Goal: Information Seeking & Learning: Find contact information

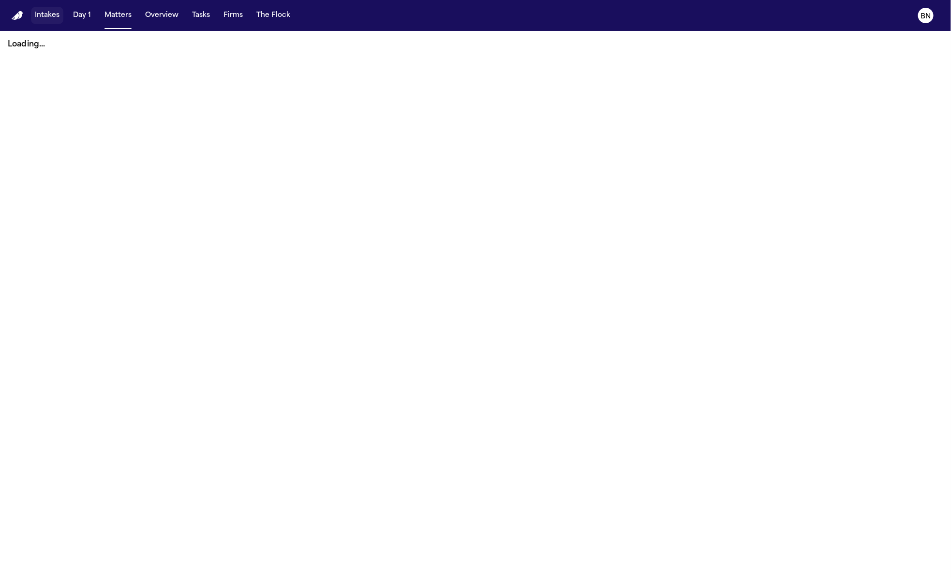
click at [59, 16] on button "Intakes" at bounding box center [47, 15] width 32 height 17
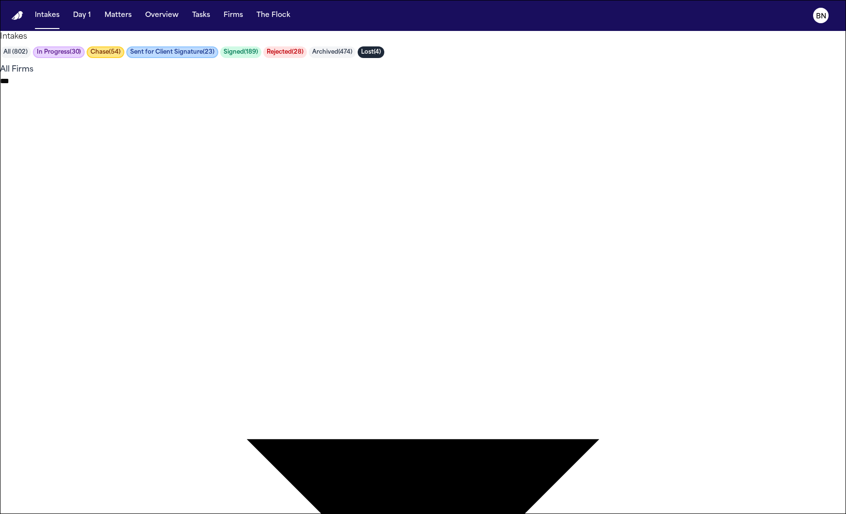
click at [411, 60] on body "**********" at bounding box center [423, 402] width 846 height 805
click at [552, 514] on div at bounding box center [423, 514] width 846 height 0
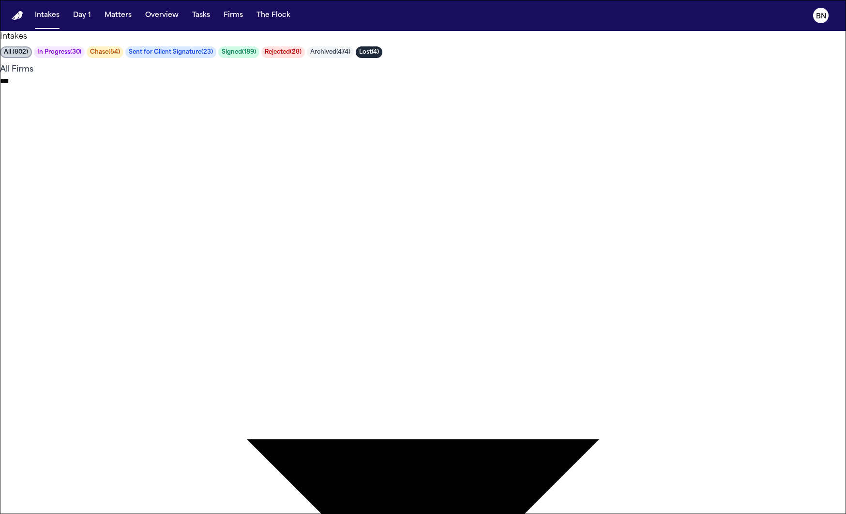
click at [553, 514] on div at bounding box center [423, 514] width 846 height 0
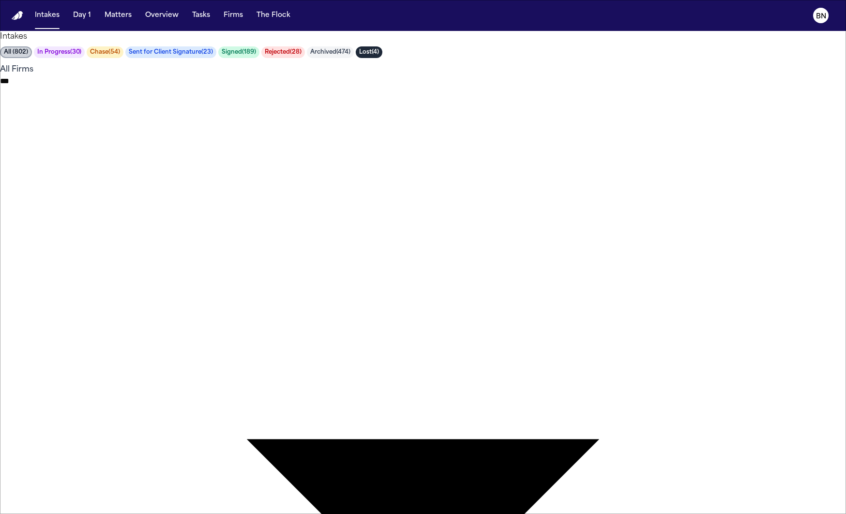
type input "********"
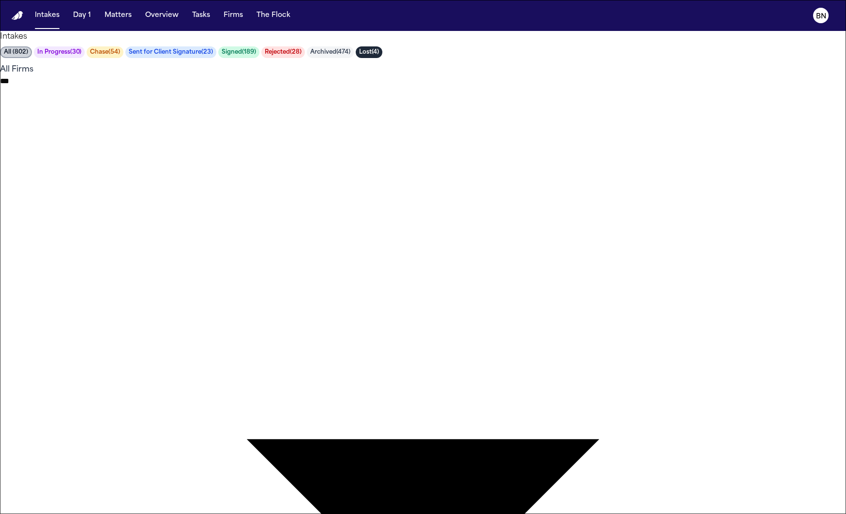
type input "******"
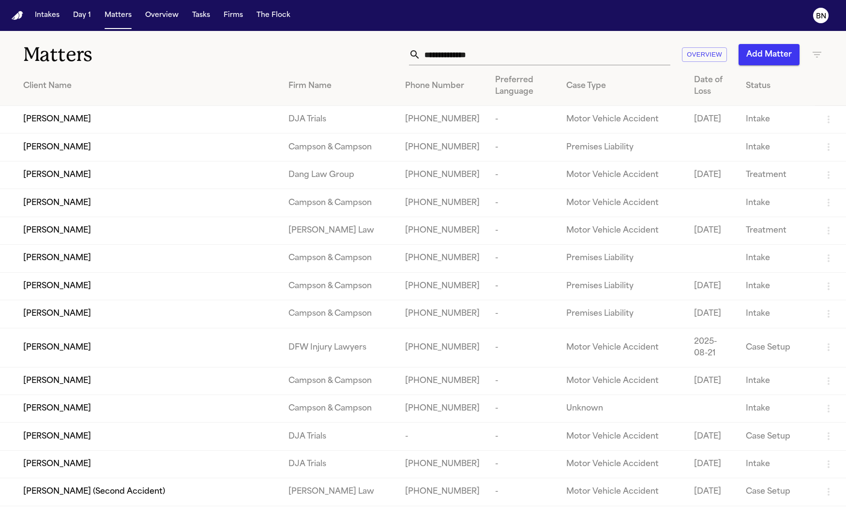
click at [456, 56] on input "text" at bounding box center [545, 54] width 250 height 21
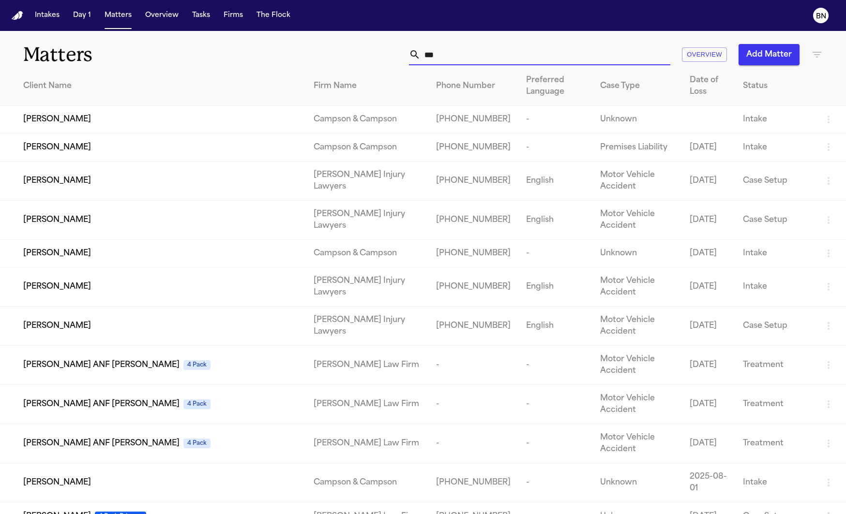
scroll to position [14, 0]
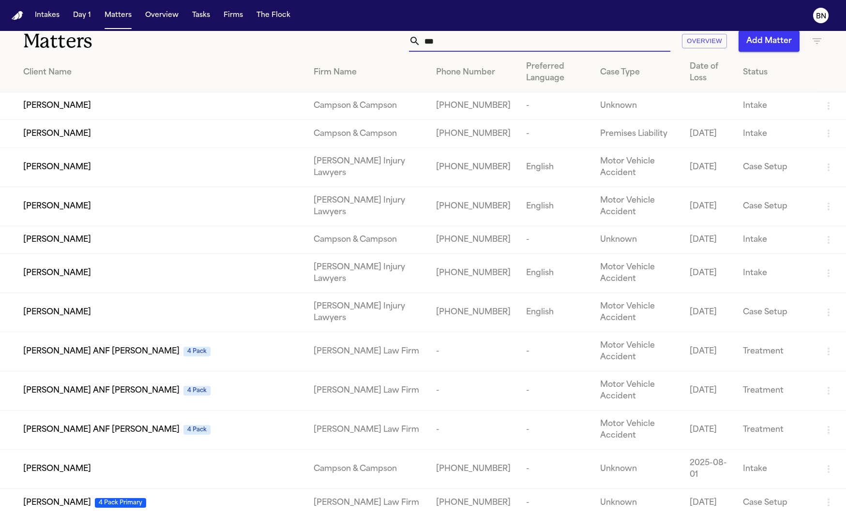
type input "***"
click at [272, 358] on div "Aiden Castillo ANF Jose Saavedra Reyes 4 Pack" at bounding box center [160, 352] width 275 height 12
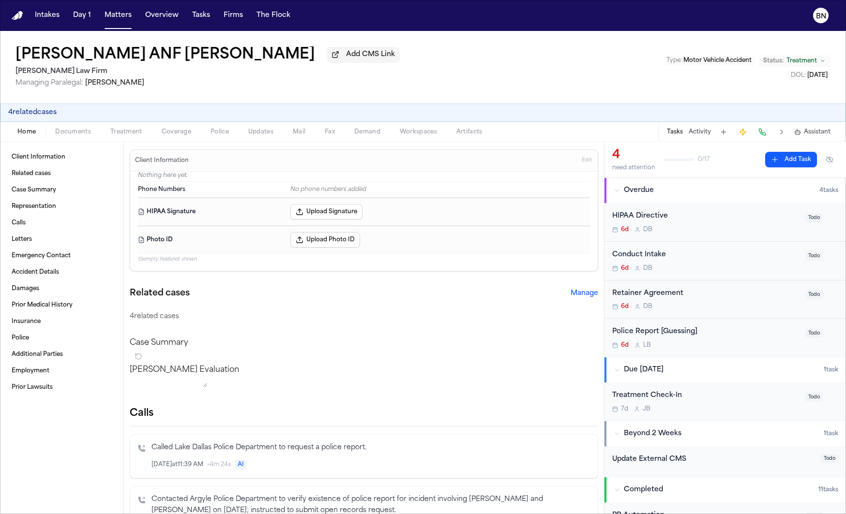
click at [49, 111] on button "4 related cases" at bounding box center [32, 113] width 48 height 10
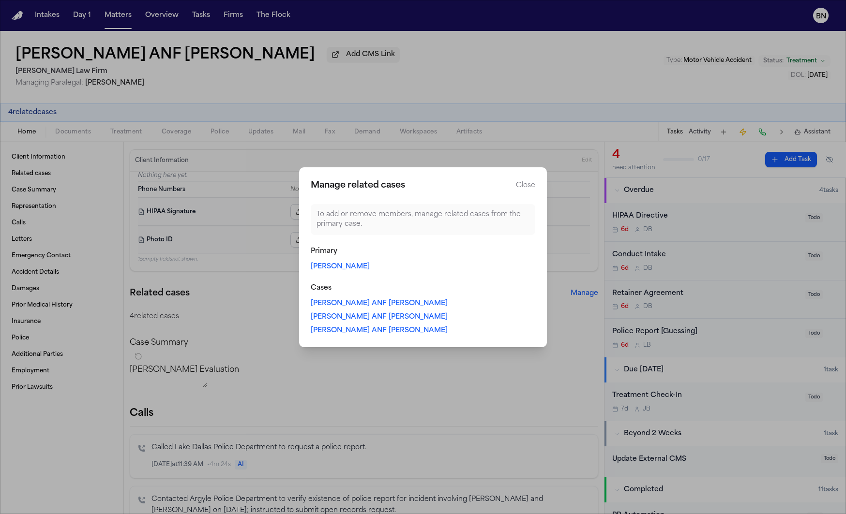
click at [426, 308] on link "[PERSON_NAME] ANF [PERSON_NAME]" at bounding box center [379, 304] width 137 height 10
click at [531, 188] on button "Close" at bounding box center [525, 186] width 19 height 10
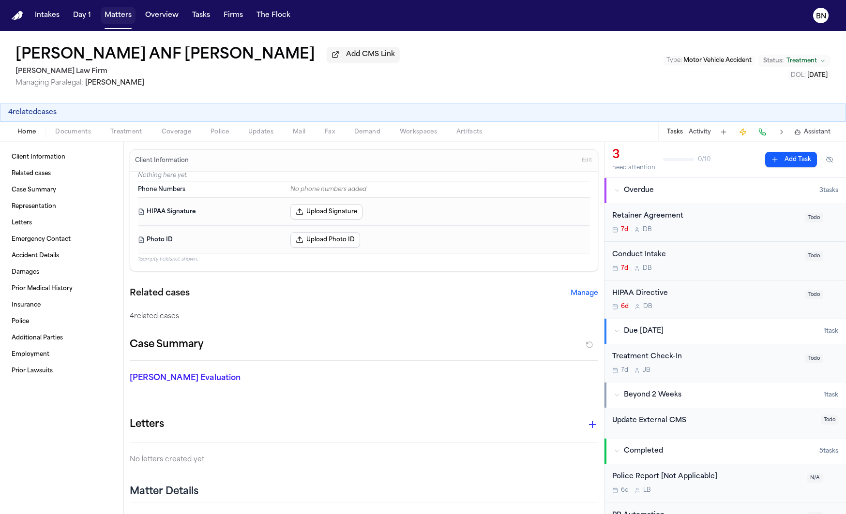
click at [113, 21] on button "Matters" at bounding box center [118, 15] width 35 height 17
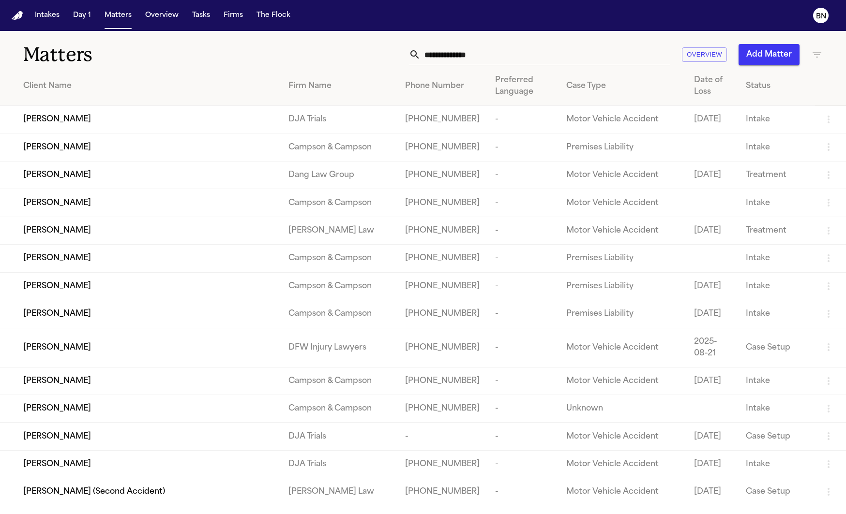
click at [446, 55] on input "text" at bounding box center [545, 54] width 250 height 21
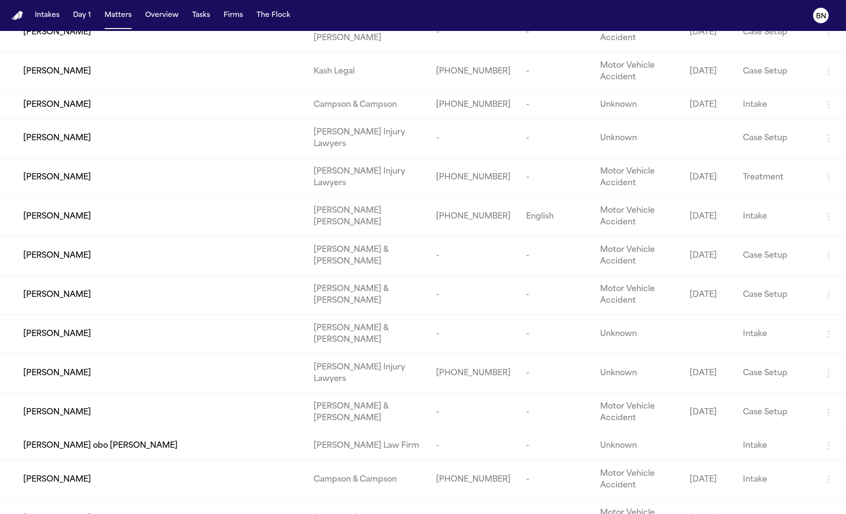
scroll to position [656, 0]
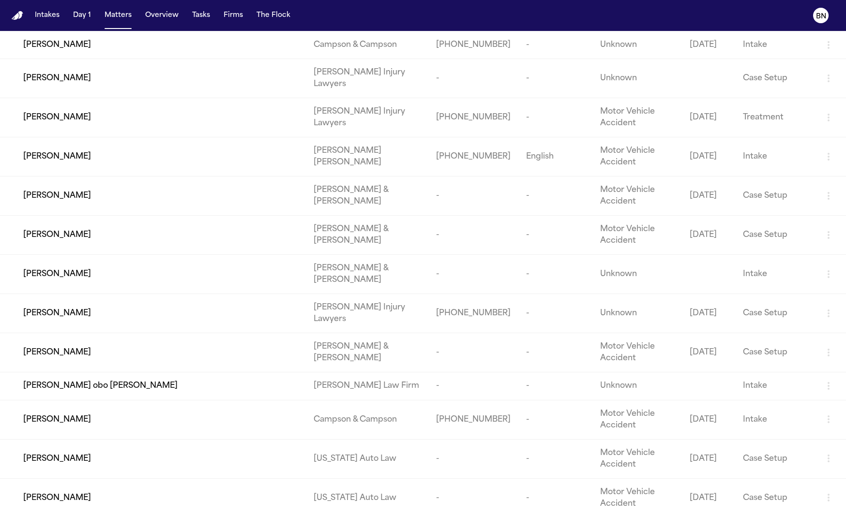
type input "***"
click at [121, 359] on div "[PERSON_NAME]" at bounding box center [160, 353] width 275 height 12
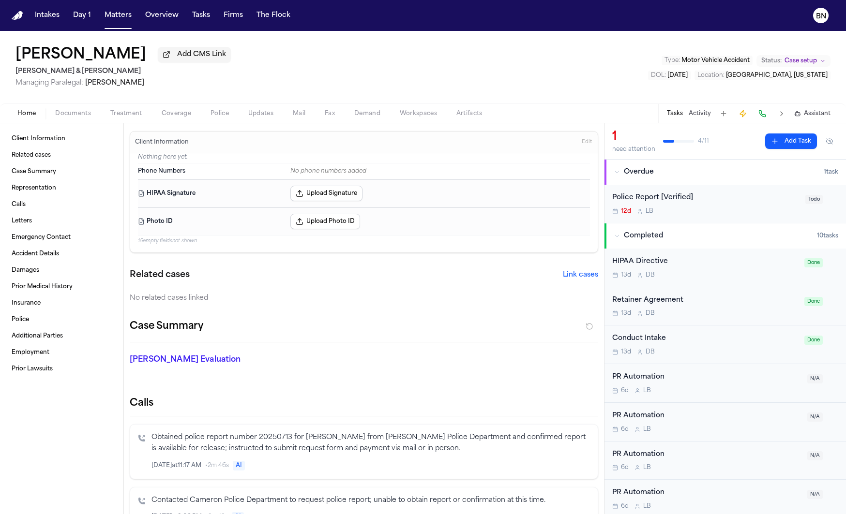
click at [226, 109] on div "Home Documents Treatment Coverage Police Updates Mail Fax Demand Workspaces Art…" at bounding box center [423, 113] width 846 height 19
click at [284, 117] on button "Mail" at bounding box center [299, 114] width 32 height 12
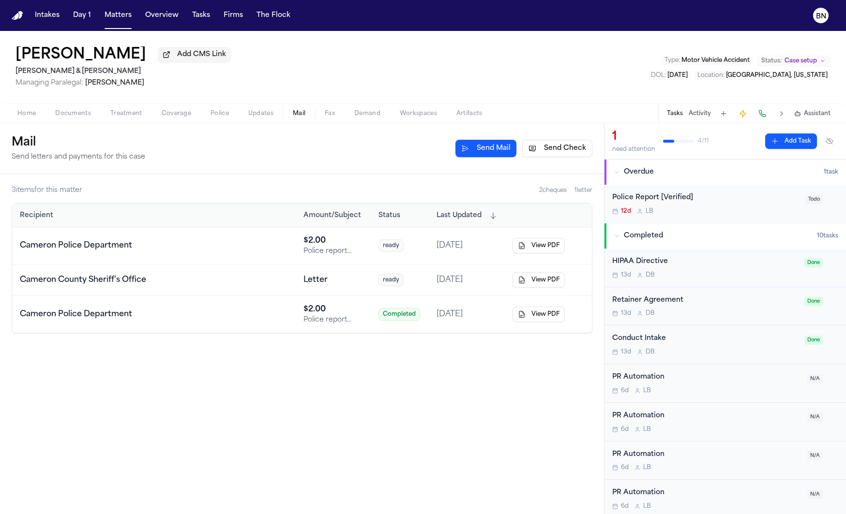
click at [434, 324] on td "[DATE]" at bounding box center [467, 314] width 76 height 37
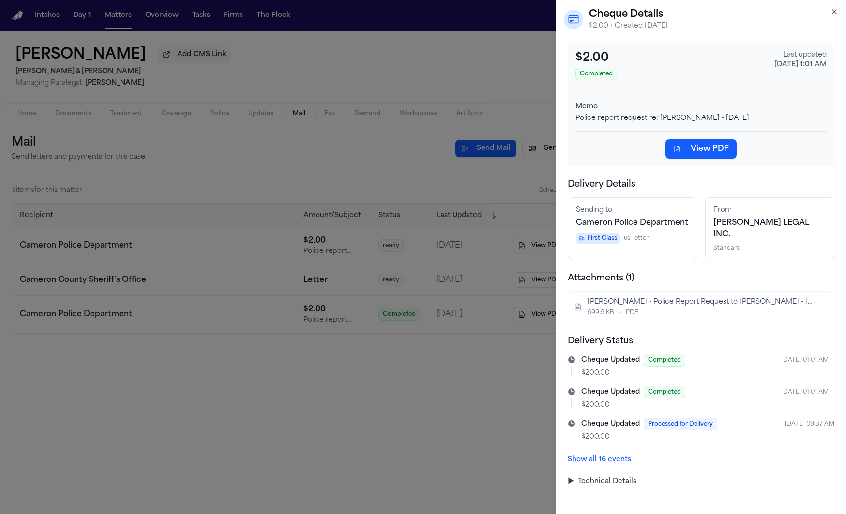
click at [617, 455] on button "Show all 16 events" at bounding box center [599, 460] width 63 height 10
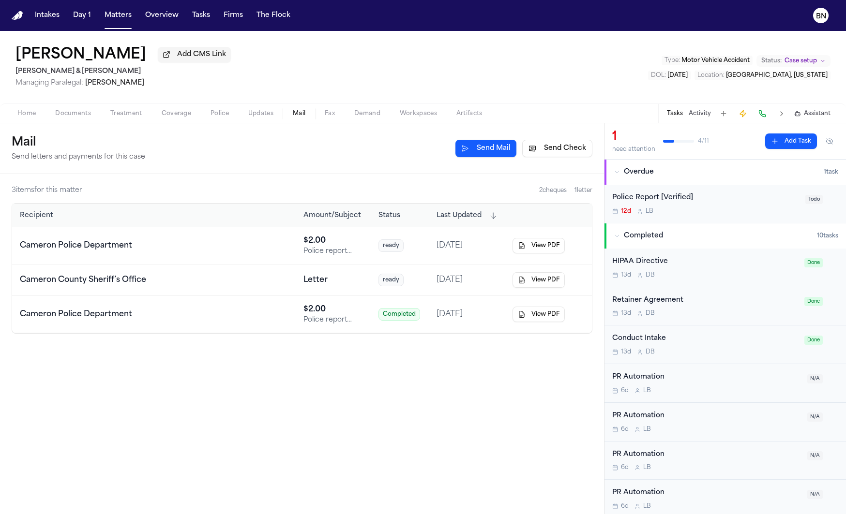
drag, startPoint x: 112, startPoint y: 12, endPoint x: 126, endPoint y: 15, distance: 14.6
click at [111, 12] on button "Matters" at bounding box center [118, 15] width 35 height 17
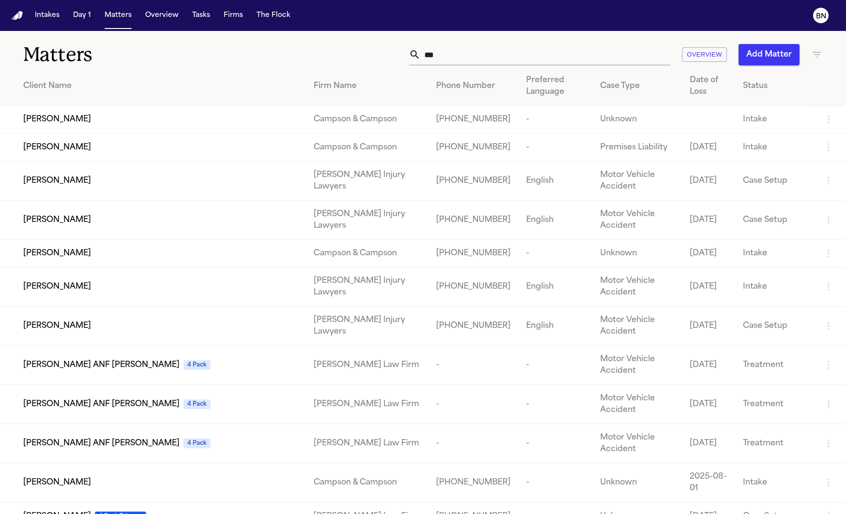
click at [464, 59] on input "***" at bounding box center [545, 54] width 250 height 21
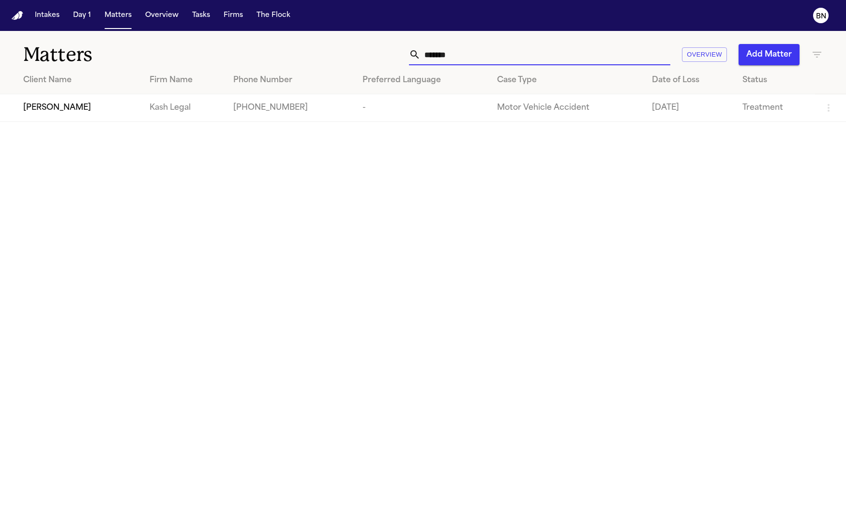
type input "******"
click at [84, 120] on td "[PERSON_NAME]" at bounding box center [71, 108] width 142 height 28
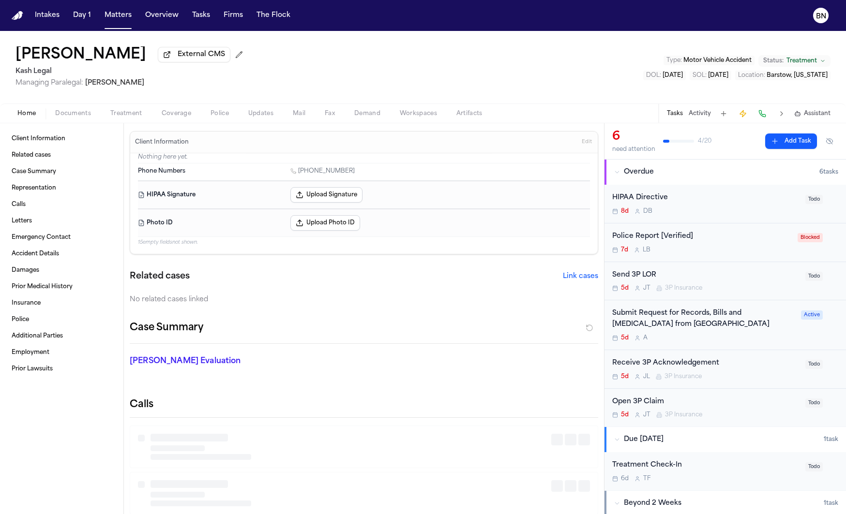
click at [295, 114] on span "Mail" at bounding box center [299, 114] width 13 height 8
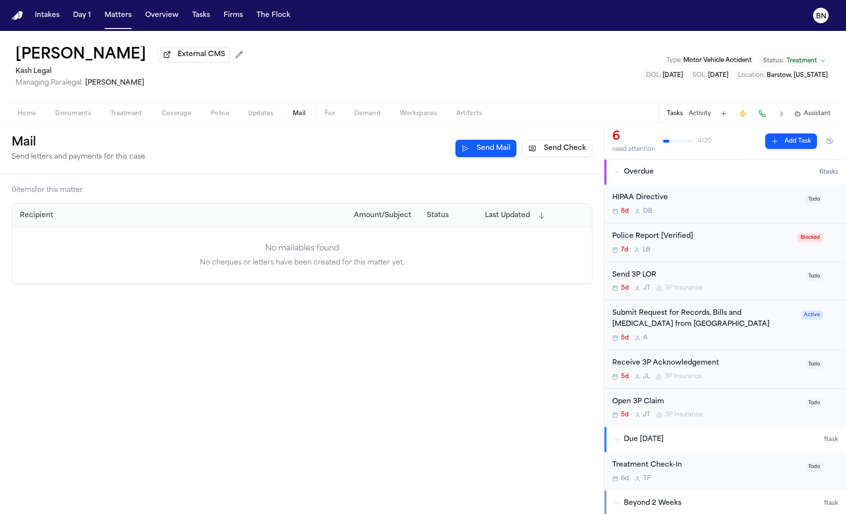
click at [225, 114] on span "Police" at bounding box center [219, 114] width 18 height 8
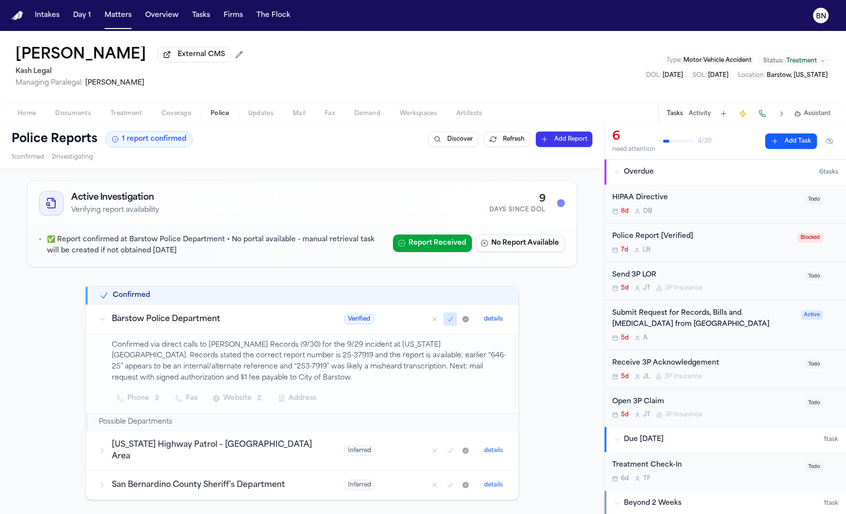
click at [240, 395] on span "Website" at bounding box center [237, 399] width 29 height 12
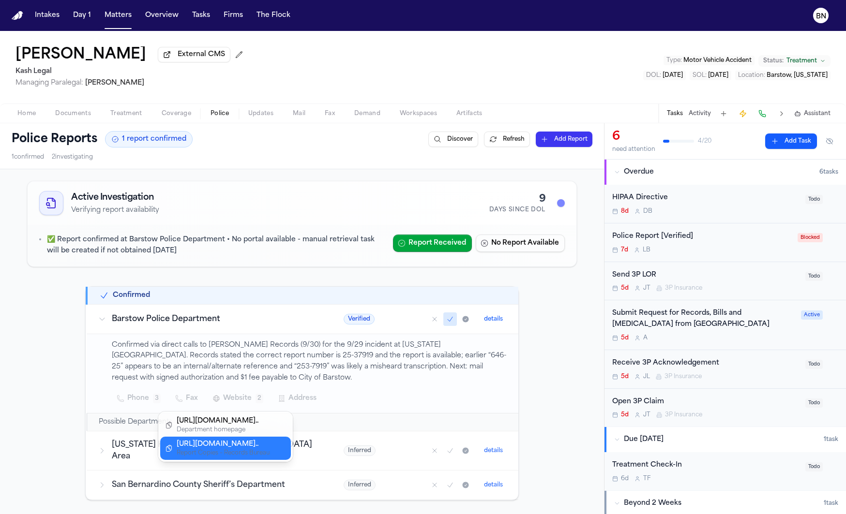
click at [259, 450] on div "Report Copies – Records Bureau" at bounding box center [223, 454] width 93 height 8
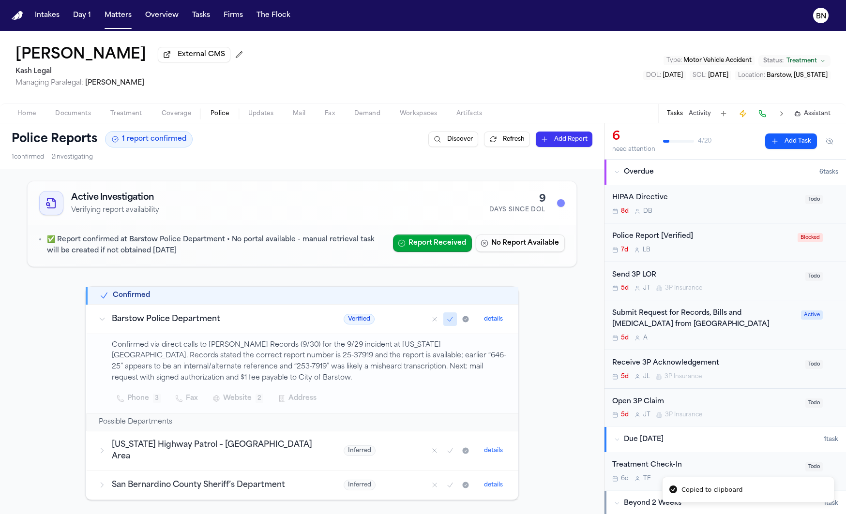
click at [496, 319] on button "details" at bounding box center [493, 320] width 27 height 12
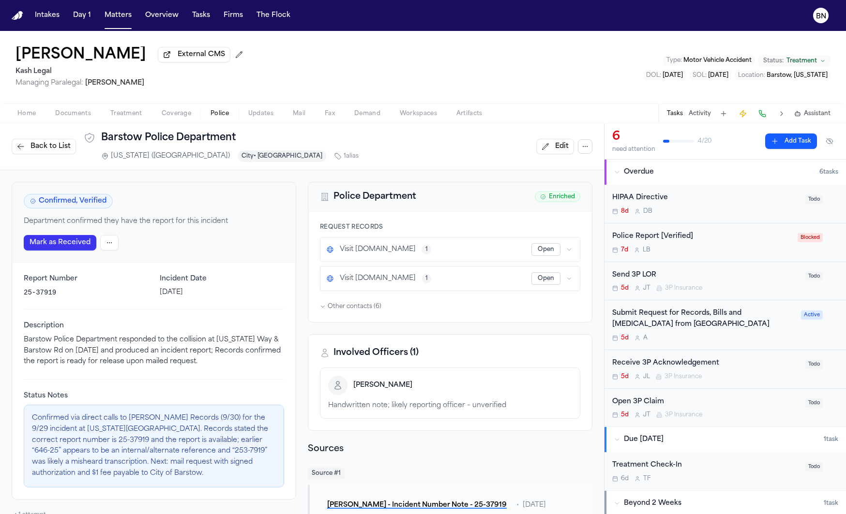
click at [540, 252] on button "Open" at bounding box center [545, 249] width 29 height 13
click at [87, 122] on div "Home Documents Treatment Coverage Police Updates Mail Fax Demand Workspaces Art…" at bounding box center [423, 113] width 846 height 19
click at [83, 118] on span "Documents" at bounding box center [73, 114] width 36 height 8
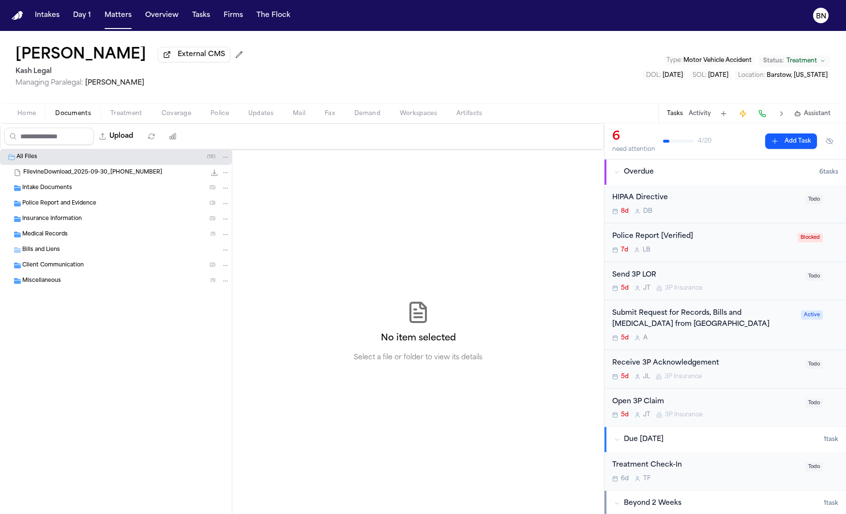
click at [90, 206] on span "Police Report and Evidence" at bounding box center [59, 204] width 74 height 8
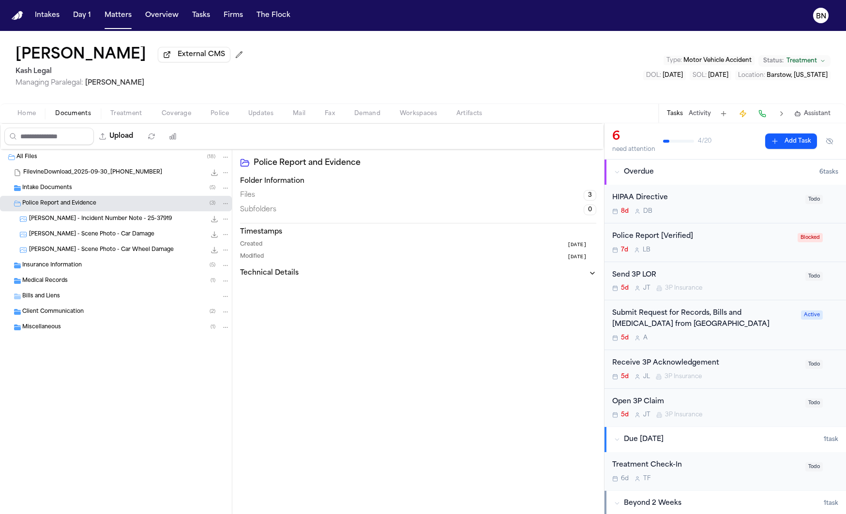
click at [96, 217] on span "[PERSON_NAME] - Incident Number Note - 25-37919" at bounding box center [100, 219] width 143 height 8
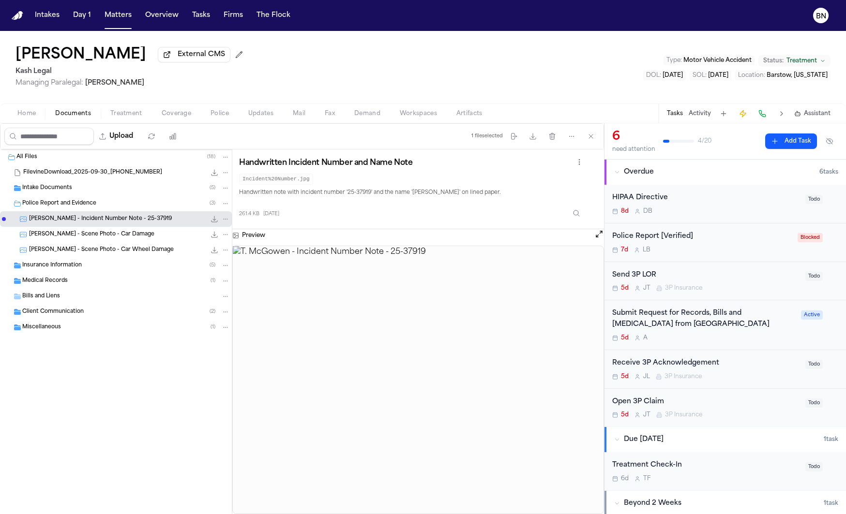
click at [96, 234] on span "[PERSON_NAME] - Scene Photo - Car Damage" at bounding box center [91, 235] width 125 height 8
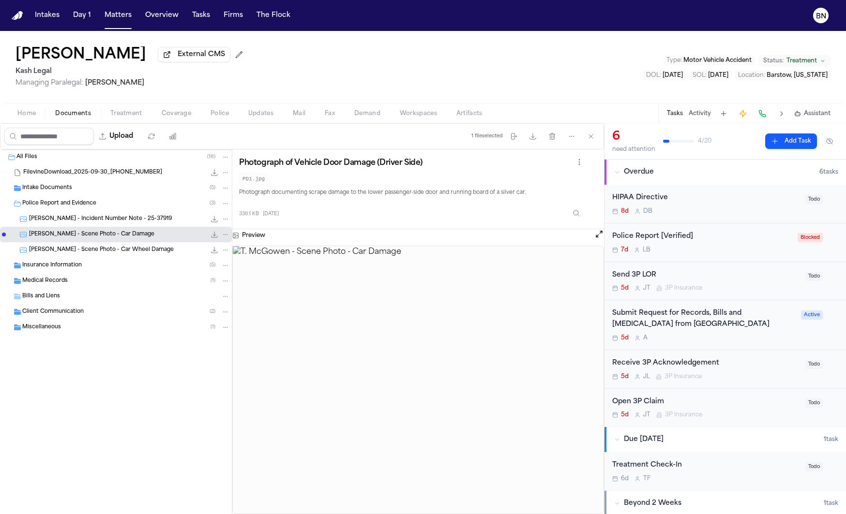
click at [100, 254] on span "[PERSON_NAME] - Scene Photo - Car Wheel Damage" at bounding box center [101, 250] width 145 height 8
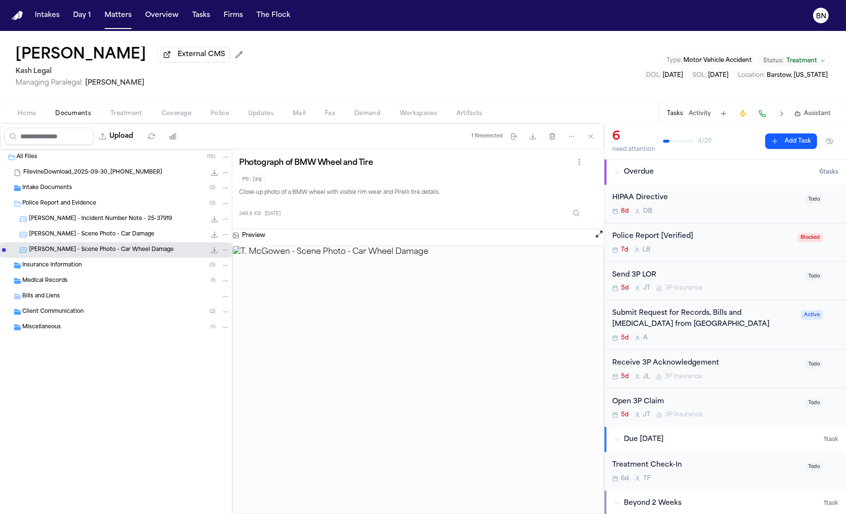
click at [122, 260] on div "Insurance Information ( 5 )" at bounding box center [116, 265] width 232 height 15
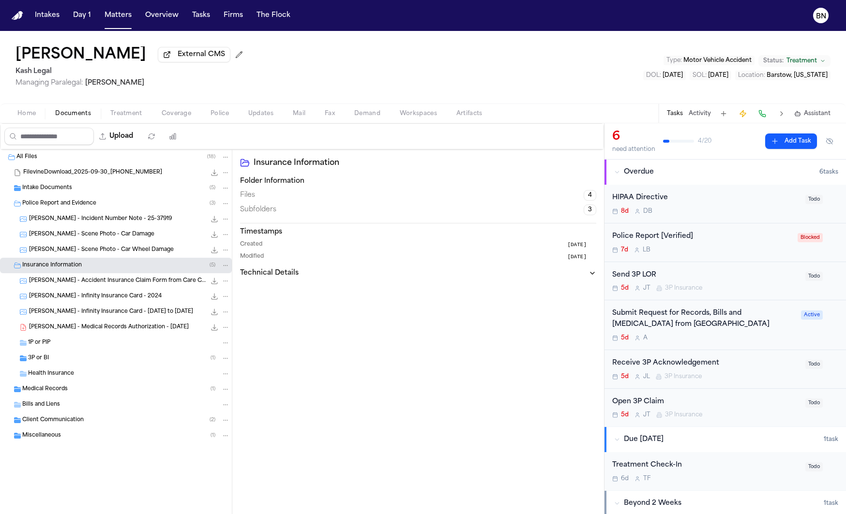
click at [109, 440] on div "Miscellaneous ( 1 )" at bounding box center [126, 436] width 208 height 9
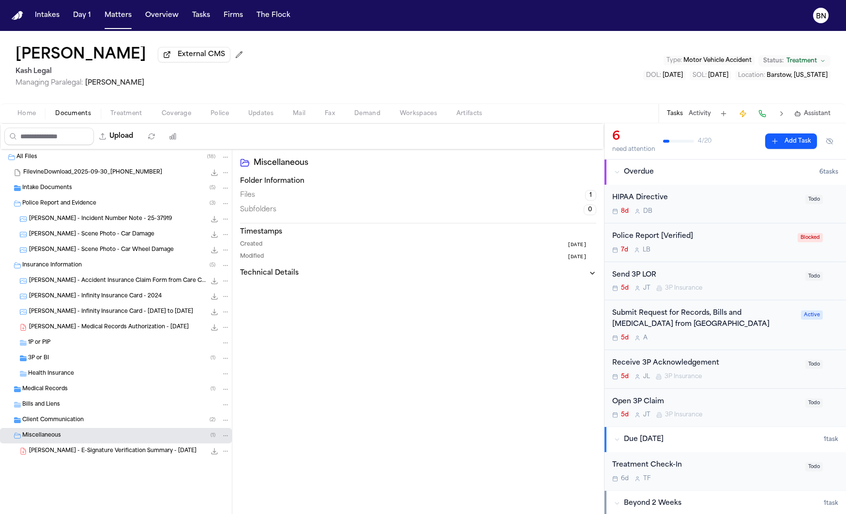
click at [120, 448] on div "[PERSON_NAME] - E-Signature Verification Summary - [DATE] 52.4 KB • PDF" at bounding box center [129, 452] width 201 height 10
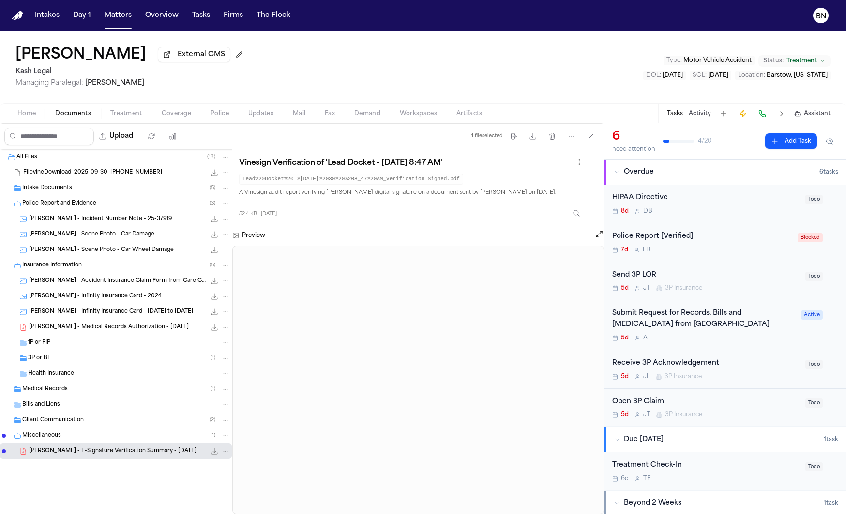
click at [110, 193] on div "Intake Documents ( 5 )" at bounding box center [126, 188] width 208 height 9
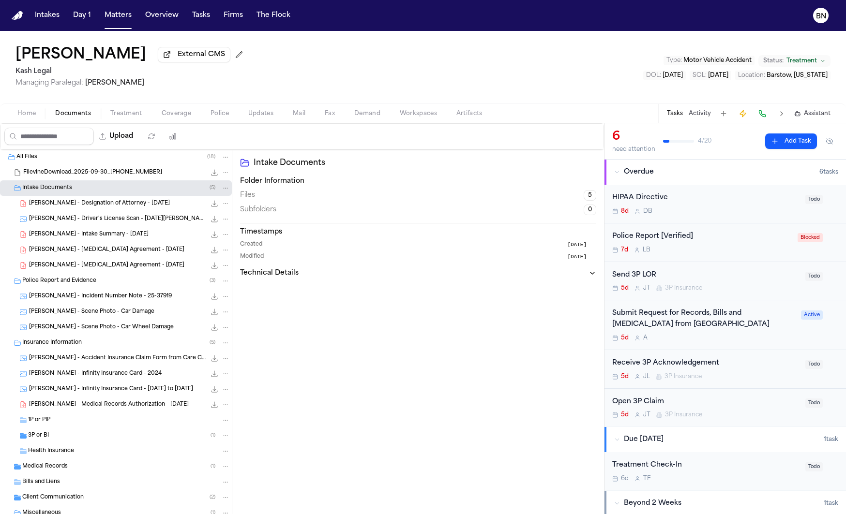
click at [109, 219] on span "[PERSON_NAME] - Driver's License Scan - [DATE][PERSON_NAME]" at bounding box center [117, 219] width 177 height 8
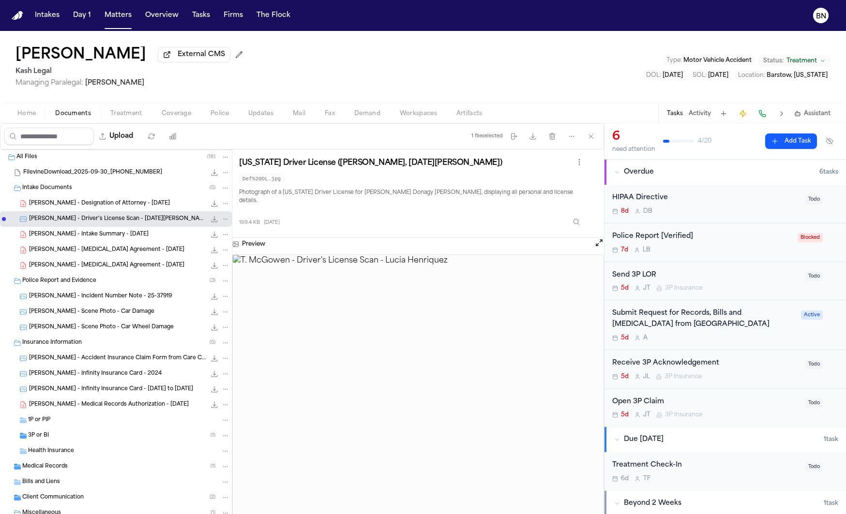
click at [111, 234] on span "[PERSON_NAME] - Intake Summary - [DATE]" at bounding box center [89, 235] width 120 height 8
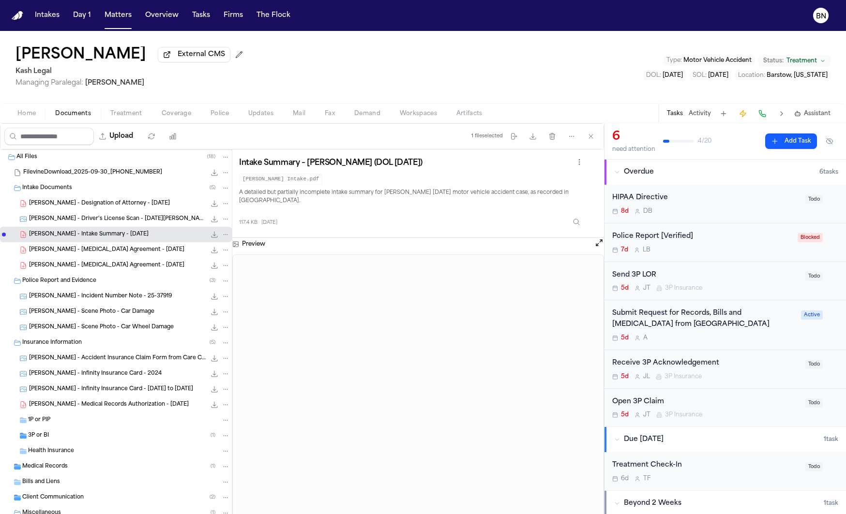
click at [114, 215] on div "[PERSON_NAME] - Driver's License Scan - [DATE][PERSON_NAME] 189.4 KB • JPG" at bounding box center [116, 218] width 232 height 15
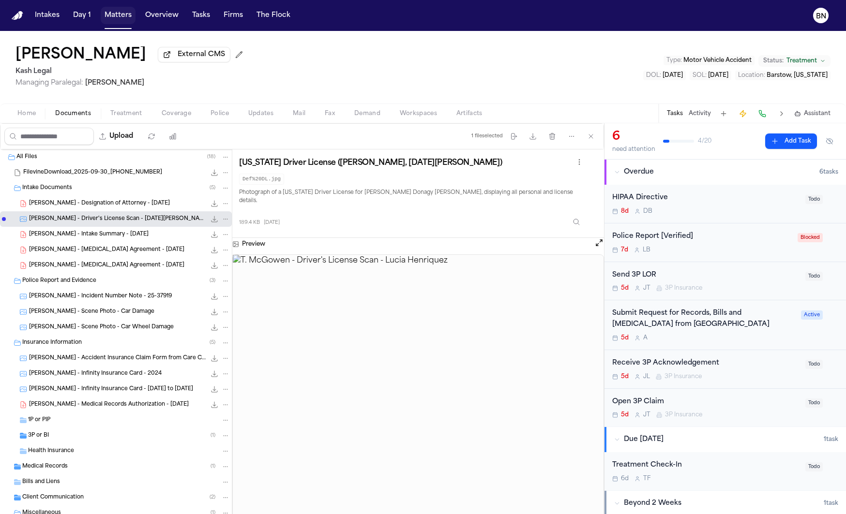
click at [116, 11] on button "Matters" at bounding box center [118, 15] width 35 height 17
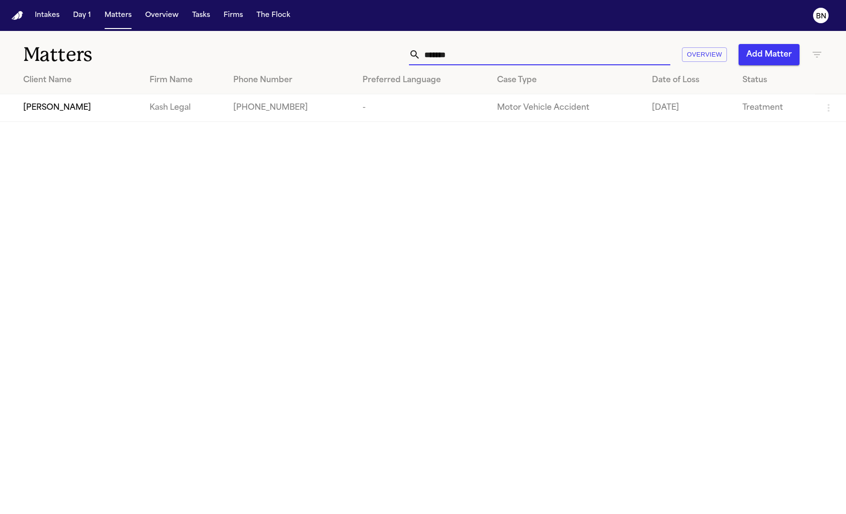
click at [603, 61] on input "******" at bounding box center [545, 54] width 250 height 21
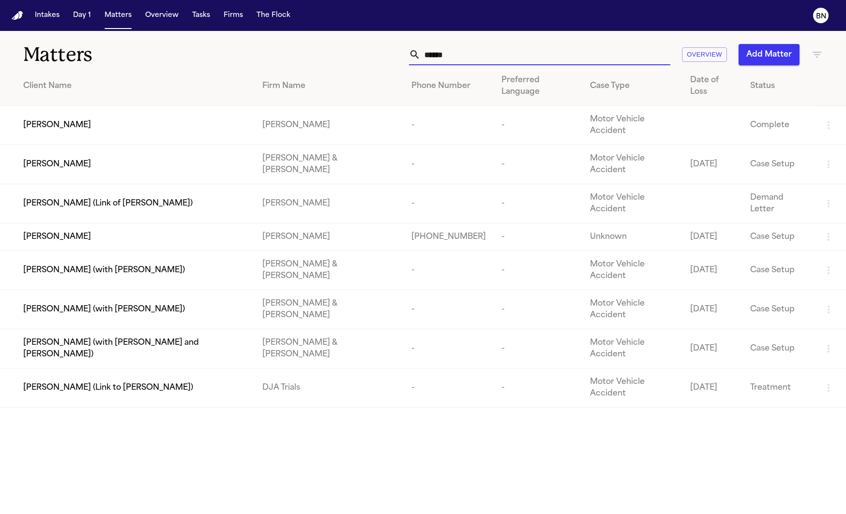
type input "******"
click at [110, 145] on td "[PERSON_NAME]" at bounding box center [127, 164] width 255 height 39
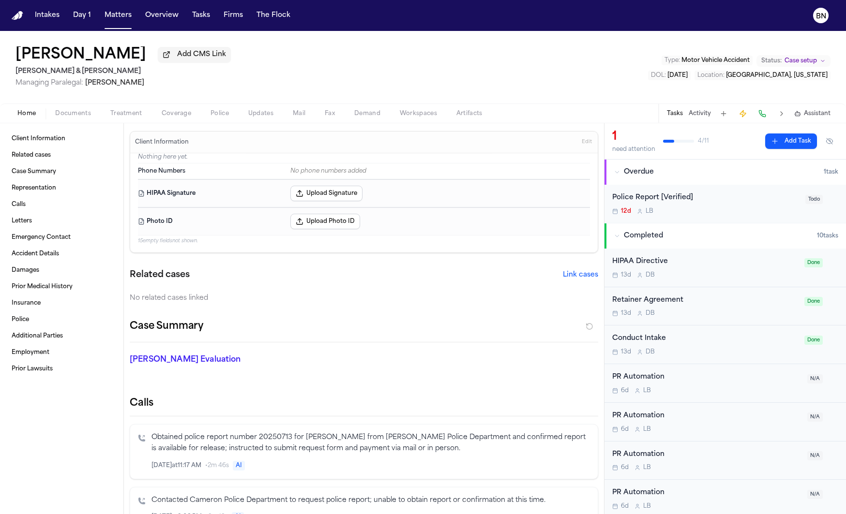
click at [302, 117] on span "Mail" at bounding box center [299, 114] width 13 height 8
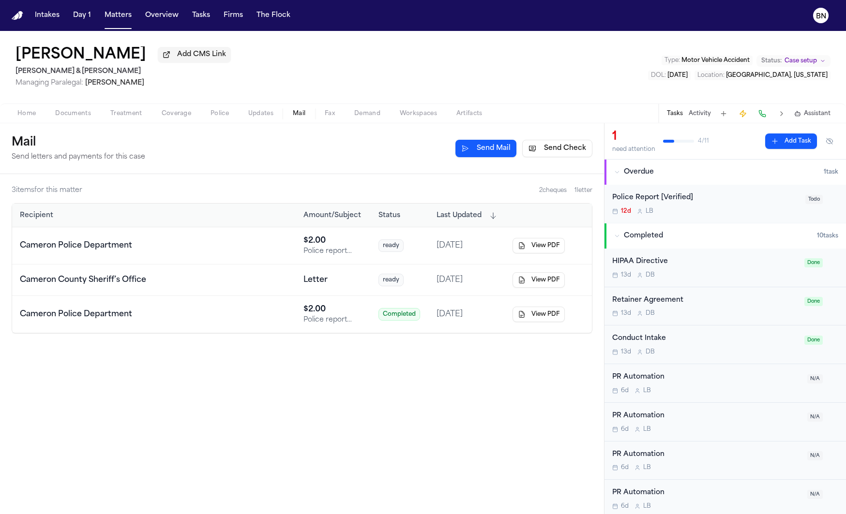
click at [253, 312] on div "Cameron Police Department" at bounding box center [154, 315] width 268 height 12
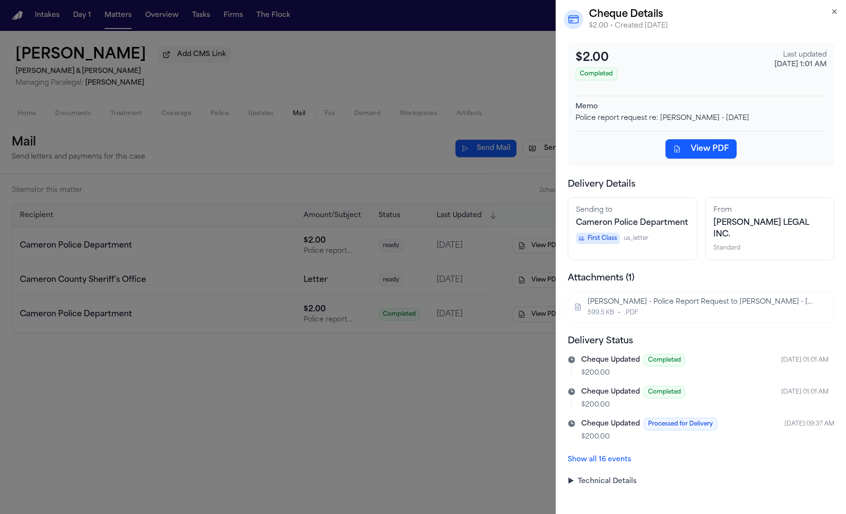
click at [653, 224] on span "Cameron Police Department" at bounding box center [632, 223] width 112 height 8
click at [620, 477] on summary "▶ Technical Details" at bounding box center [701, 482] width 267 height 10
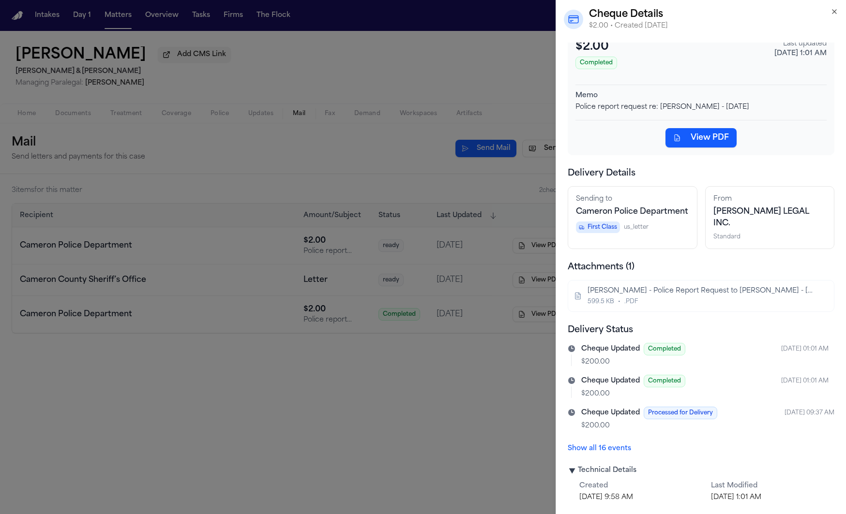
click at [613, 445] on button "Show all 16 events" at bounding box center [599, 449] width 63 height 10
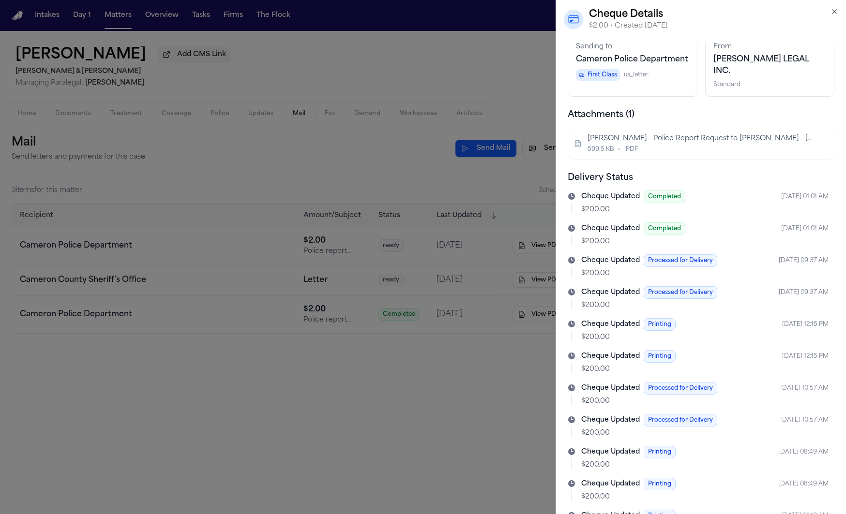
scroll to position [0, 0]
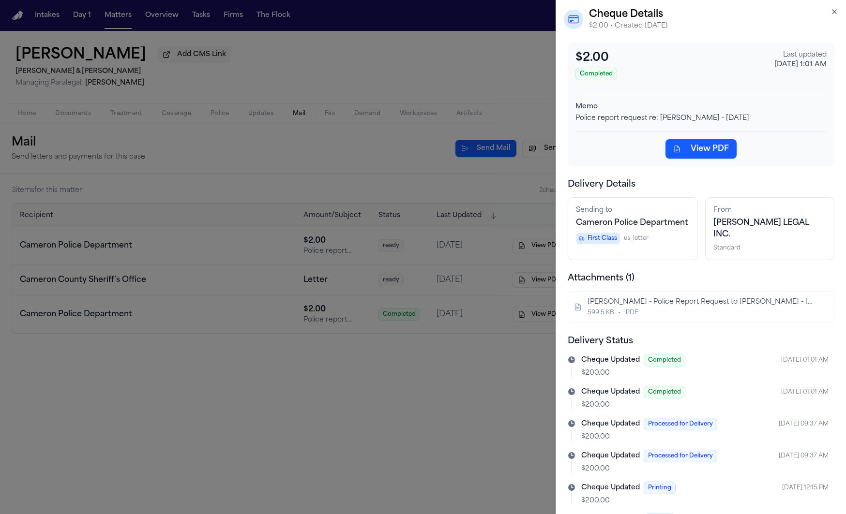
click at [614, 227] on span "Cameron Police Department" at bounding box center [632, 223] width 112 height 8
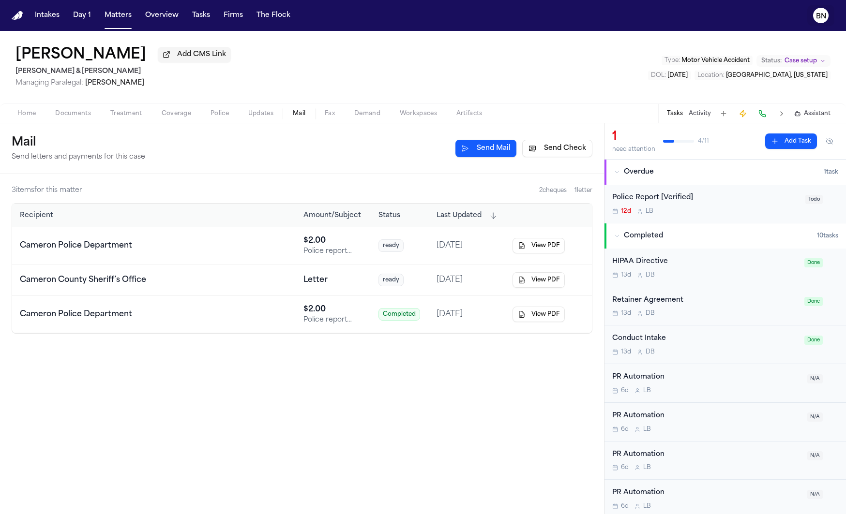
click at [823, 17] on text "BN" at bounding box center [821, 16] width 10 height 7
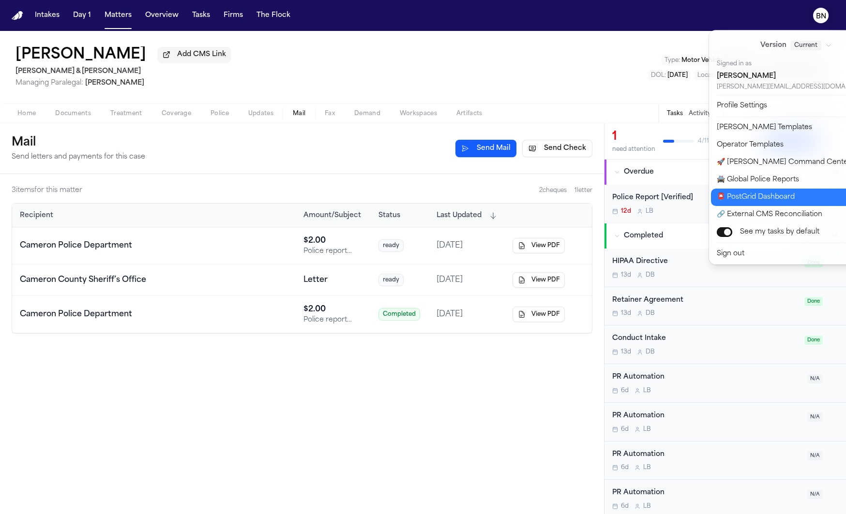
click at [755, 199] on button "📮 PostGrid Dashboard" at bounding box center [802, 197] width 182 height 17
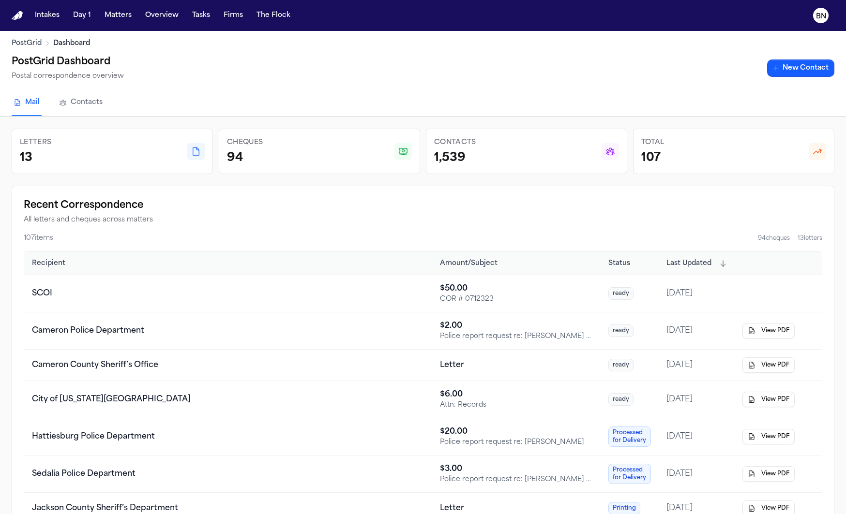
click at [92, 110] on link "Contacts" at bounding box center [80, 103] width 47 height 26
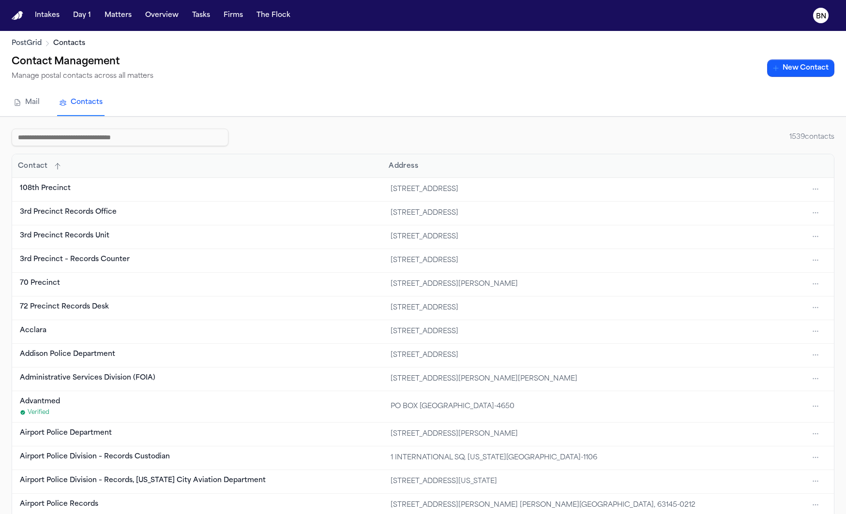
click at [113, 143] on input at bounding box center [120, 137] width 217 height 17
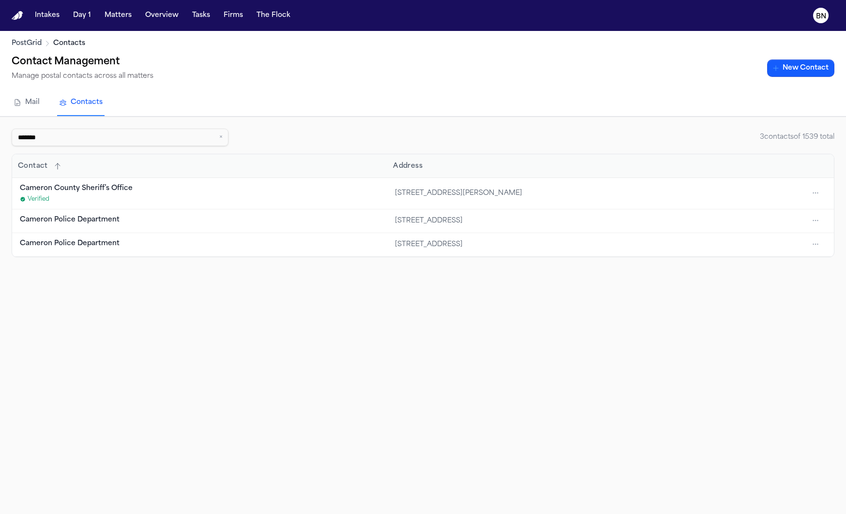
type input "*******"
drag, startPoint x: 518, startPoint y: 220, endPoint x: 340, endPoint y: 221, distance: 178.1
click at [387, 221] on td "[STREET_ADDRESS]" at bounding box center [596, 222] width 418 height 24
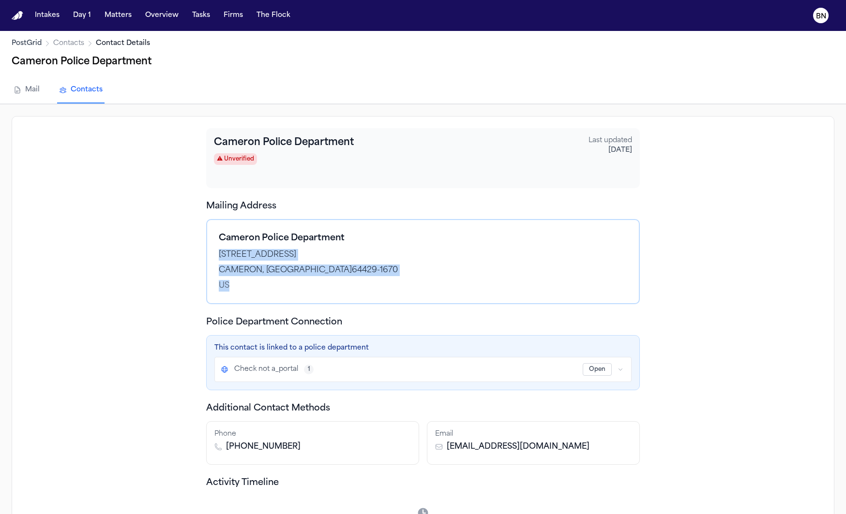
drag, startPoint x: 270, startPoint y: 298, endPoint x: 215, endPoint y: 255, distance: 69.2
click at [215, 255] on div "Cameron Police Department [STREET_ADDRESS]" at bounding box center [423, 261] width 434 height 85
